Goal: Check status: Check status

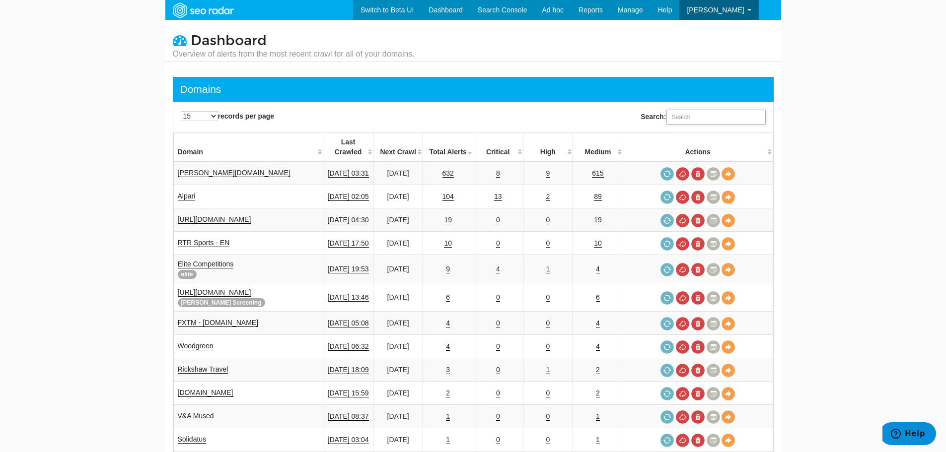
click at [705, 120] on input "Search:" at bounding box center [715, 117] width 99 height 15
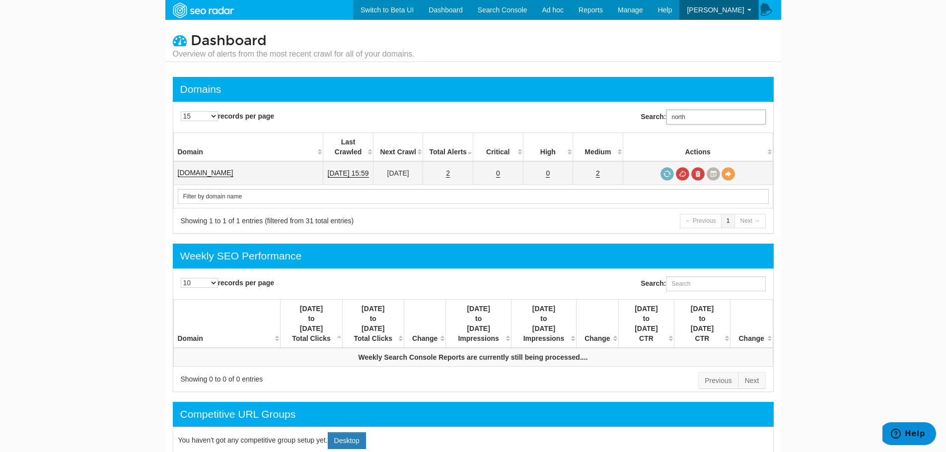
type input "north"
click at [235, 161] on td "[DOMAIN_NAME]" at bounding box center [248, 173] width 150 height 24
click at [231, 169] on link "[DOMAIN_NAME]" at bounding box center [206, 173] width 56 height 8
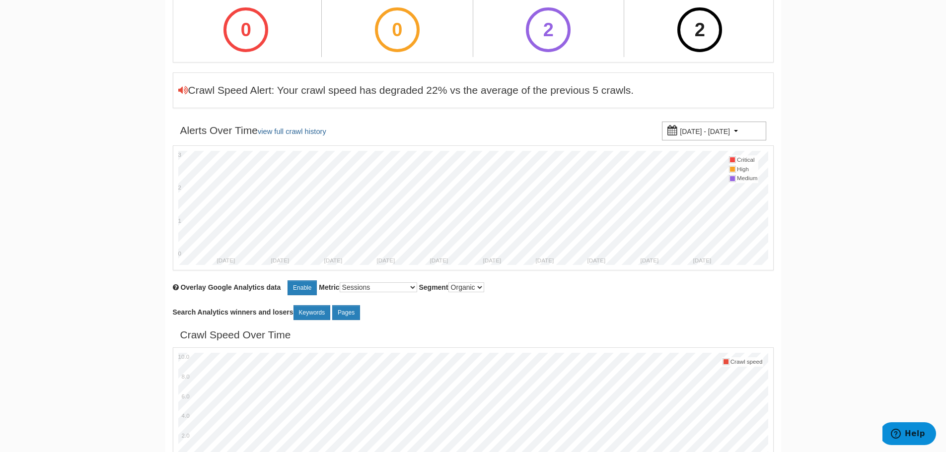
scroll to position [149, 0]
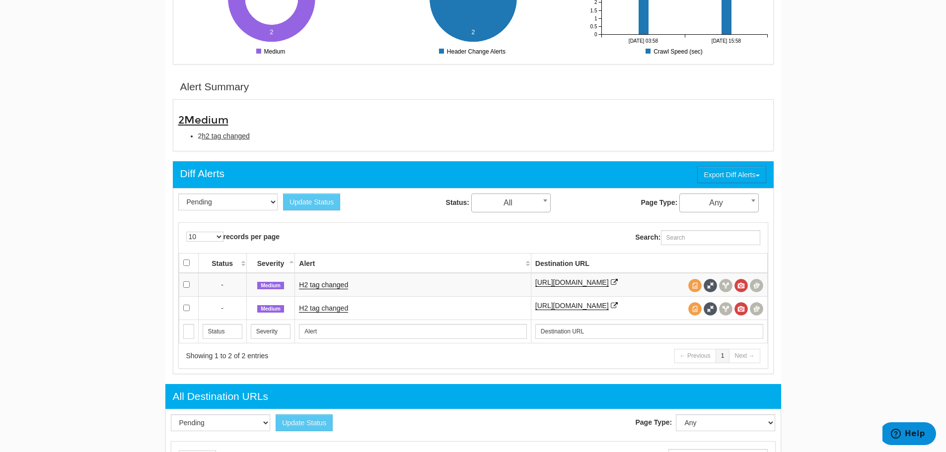
scroll to position [248, 0]
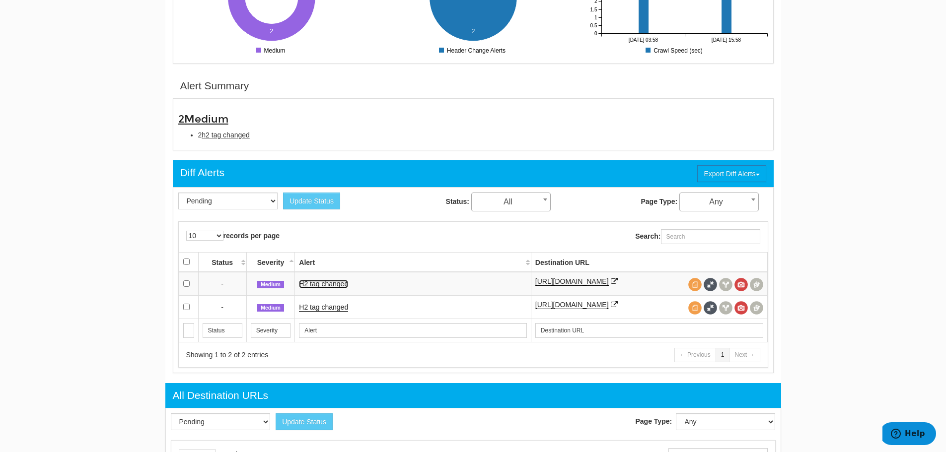
click at [327, 281] on link "H2 tag changed" at bounding box center [323, 284] width 49 height 8
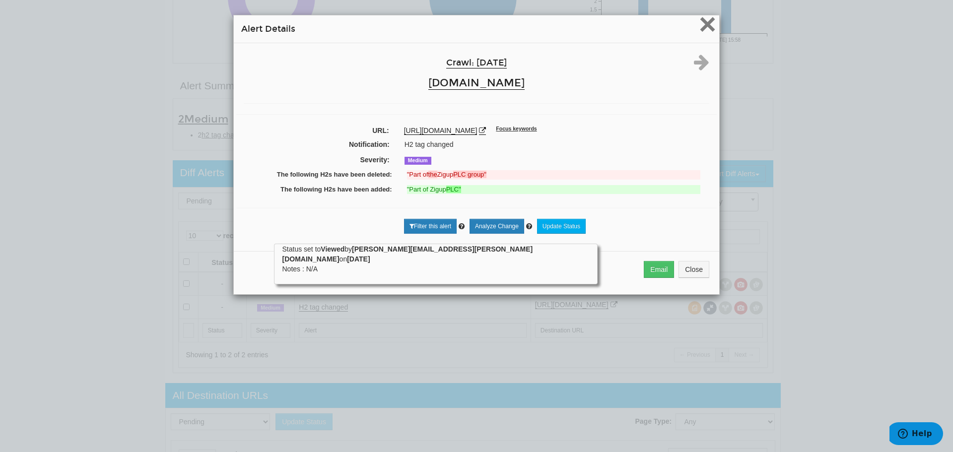
click at [711, 23] on span "×" at bounding box center [707, 23] width 17 height 33
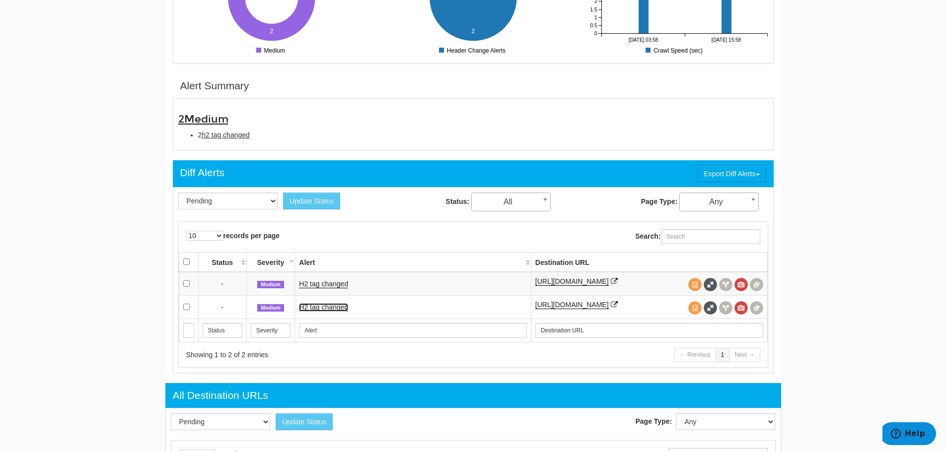
click at [324, 304] on link "H2 tag changed" at bounding box center [323, 307] width 49 height 8
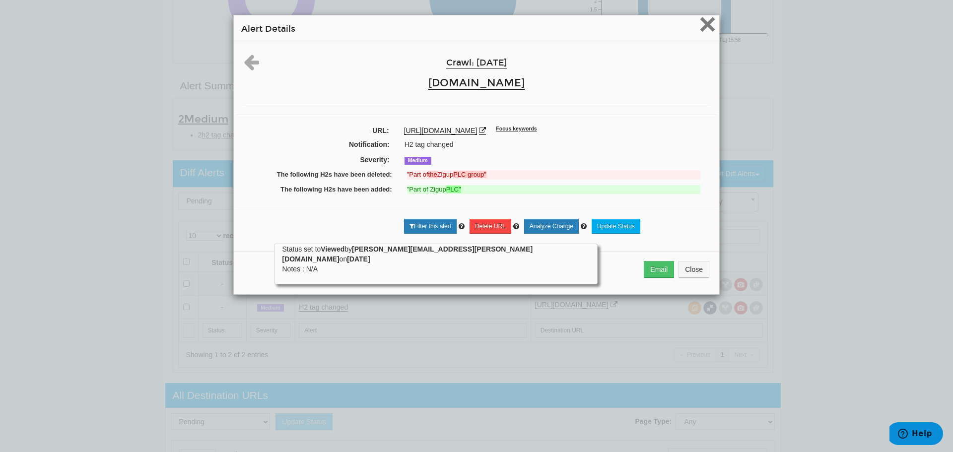
click at [702, 25] on span "×" at bounding box center [707, 23] width 17 height 33
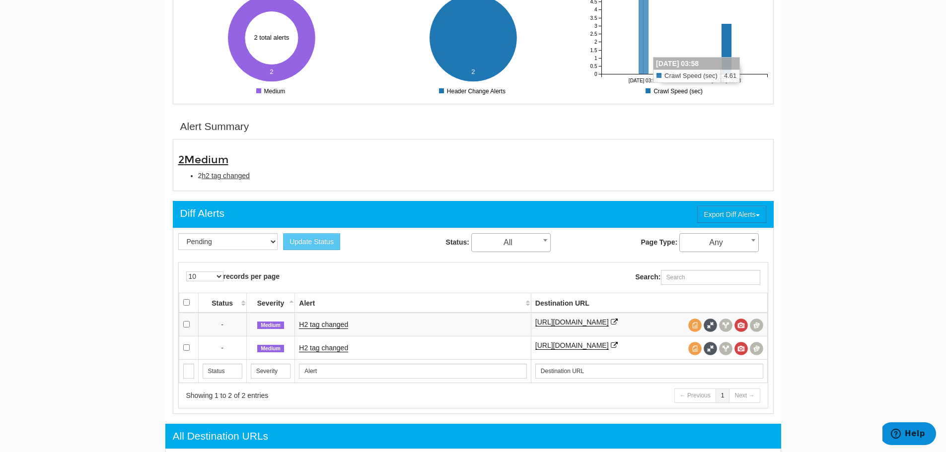
scroll to position [0, 0]
